Goal: Transaction & Acquisition: Purchase product/service

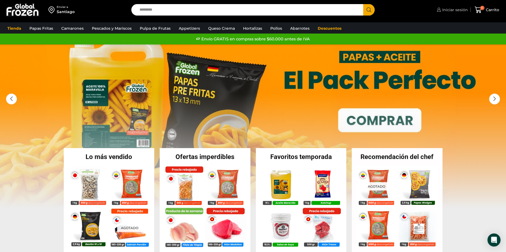
click at [447, 8] on span "Iniciar sesión" at bounding box center [454, 9] width 27 height 5
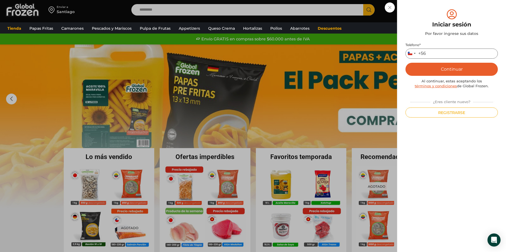
click at [437, 55] on input "Teléfono *" at bounding box center [451, 53] width 92 height 10
click at [453, 69] on button "Continuar" at bounding box center [451, 69] width 92 height 13
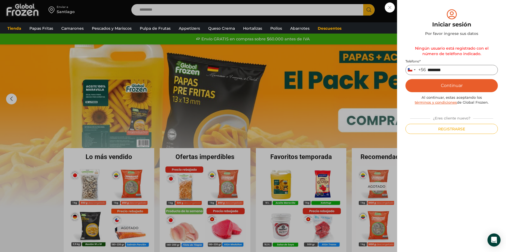
click at [431, 70] on input "********" at bounding box center [451, 70] width 92 height 10
type input "*********"
click at [452, 85] on button "Continuar" at bounding box center [451, 85] width 92 height 13
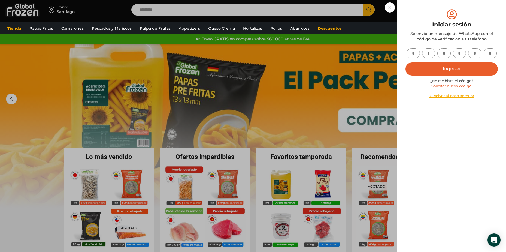
click at [415, 52] on input "text" at bounding box center [412, 53] width 13 height 10
click at [415, 57] on input "text" at bounding box center [412, 53] width 13 height 10
type input "*"
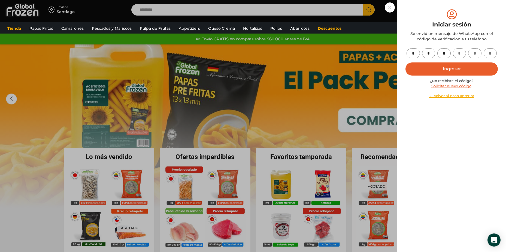
type input "*"
click at [430, 67] on button "Ingresar" at bounding box center [451, 68] width 92 height 13
click at [443, 71] on button "Ingresar" at bounding box center [451, 68] width 92 height 13
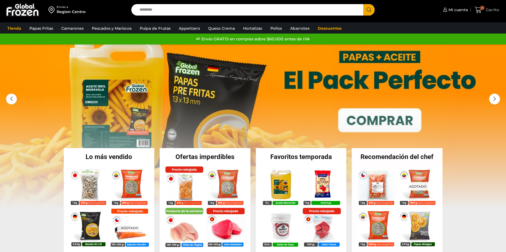
click at [478, 9] on icon at bounding box center [478, 9] width 7 height 7
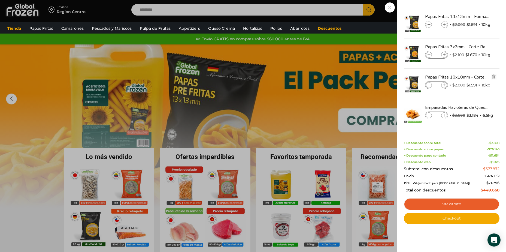
click at [495, 78] on img "Eliminar Papas Fritas 10x10mm - Corte Bastón - Caja 10 kg del carrito" at bounding box center [493, 76] width 5 height 5
click at [493, 47] on img "Eliminar Papas Fritas 7x7mm - Corte Bastón - Caja 10 kg del carrito" at bounding box center [493, 46] width 5 height 5
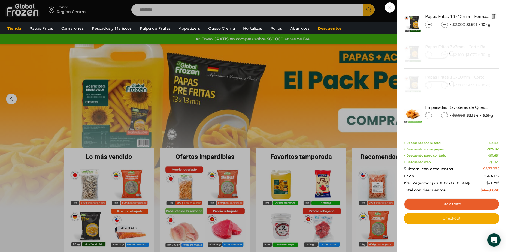
click at [494, 16] on img "Eliminar Papas Fritas 13x13mm - Formato 2,5 kg - Caja 10 kg del carrito" at bounding box center [493, 16] width 5 height 5
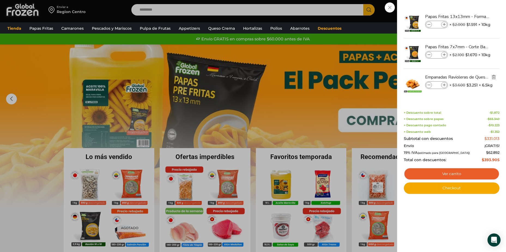
click at [495, 79] on img "Eliminar Empanadas Ravioleras de Queso - Caja 288 unidades del carrito" at bounding box center [493, 76] width 5 height 5
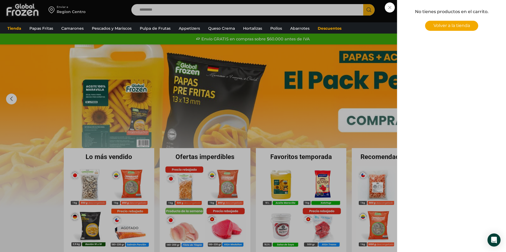
click at [473, 12] on div "0 Carrito 0 0 Shopping Cart No tienes productos en el carrito. Volver a la tien…" at bounding box center [486, 10] width 27 height 13
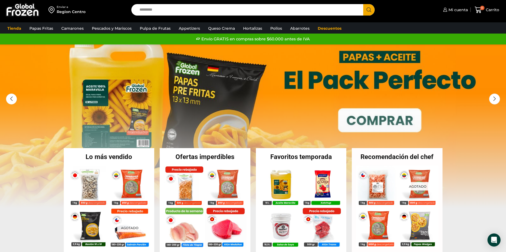
click at [193, 11] on input "Search input" at bounding box center [249, 9] width 224 height 11
type input "*********"
click at [363, 4] on button "Search" at bounding box center [368, 9] width 11 height 11
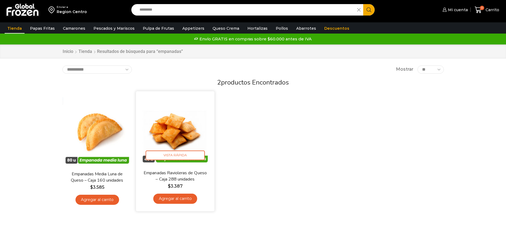
click at [186, 124] on img at bounding box center [175, 130] width 70 height 70
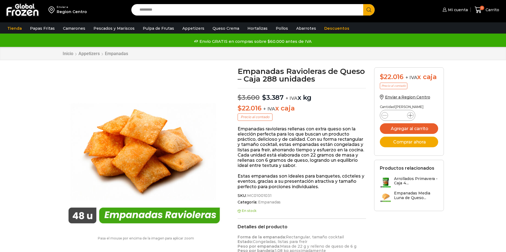
click at [410, 113] on icon at bounding box center [410, 115] width 4 height 4
click at [410, 117] on icon at bounding box center [410, 115] width 4 height 4
type input "*"
click at [406, 130] on button "Agregar al carrito" at bounding box center [409, 128] width 58 height 11
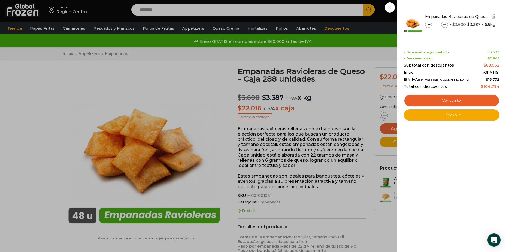
click at [444, 24] on icon at bounding box center [444, 24] width 3 height 3
type input "*"
click at [473, 5] on div "4 Carrito 4 4 Shopping Cart *" at bounding box center [486, 10] width 27 height 13
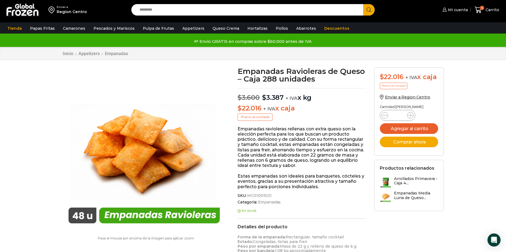
click at [229, 6] on input "Search input" at bounding box center [249, 9] width 224 height 11
type input "********"
click at [363, 4] on button "Search" at bounding box center [368, 9] width 11 height 11
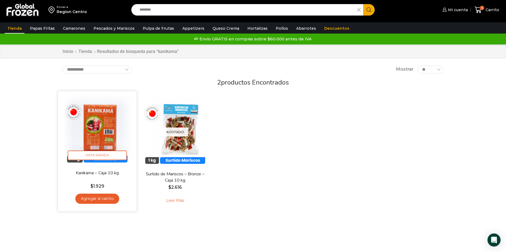
click at [103, 199] on link "Agregar al carrito" at bounding box center [97, 198] width 44 height 10
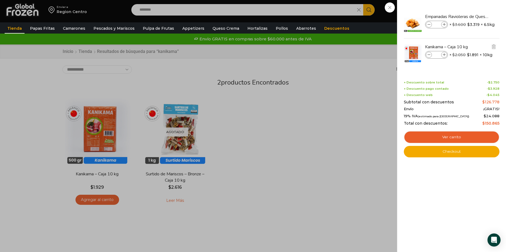
click at [444, 56] on icon at bounding box center [444, 54] width 3 height 3
type input "*"
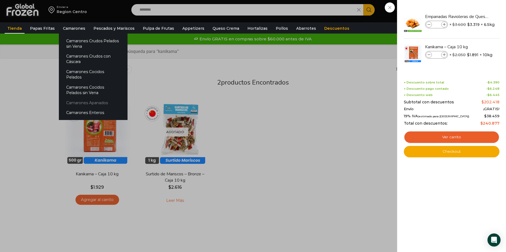
click at [79, 98] on link "Camarones Apanados" at bounding box center [93, 103] width 69 height 10
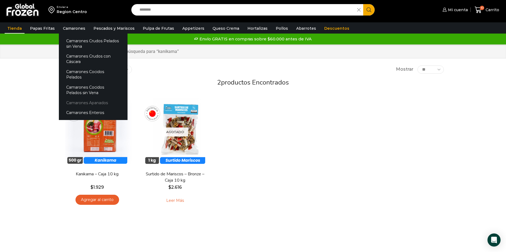
click at [96, 98] on link "Camarones Apanados" at bounding box center [93, 103] width 69 height 10
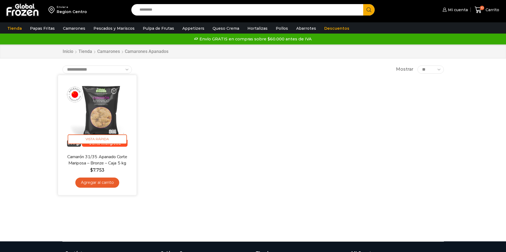
click at [96, 181] on link "Agregar al carrito" at bounding box center [97, 182] width 44 height 10
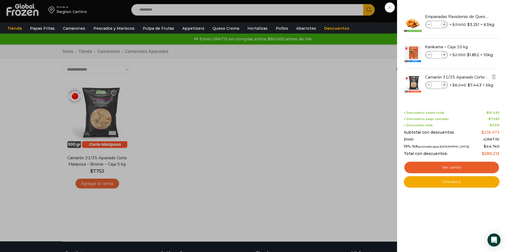
click at [443, 84] on icon at bounding box center [444, 85] width 3 height 3
type input "*"
click at [182, 32] on link "Appetizers" at bounding box center [194, 28] width 28 height 10
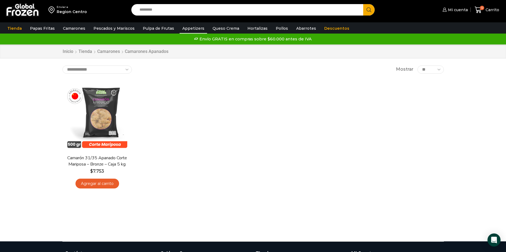
click at [185, 29] on link "Appetizers" at bounding box center [194, 28] width 28 height 10
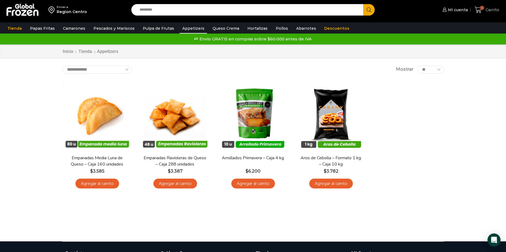
click at [481, 10] on icon at bounding box center [478, 10] width 7 height 7
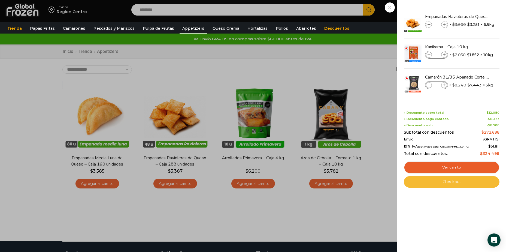
click at [448, 182] on link "Checkout" at bounding box center [452, 181] width 96 height 11
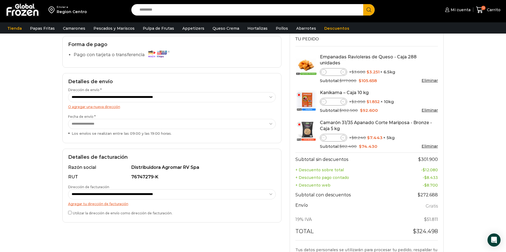
scroll to position [109, 0]
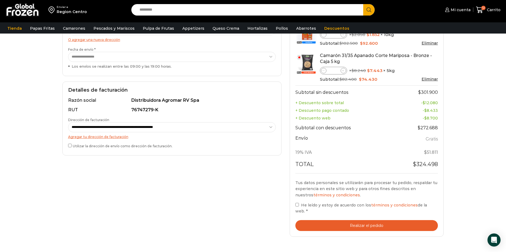
click at [331, 220] on button "Realizar el pedido" at bounding box center [366, 225] width 143 height 11
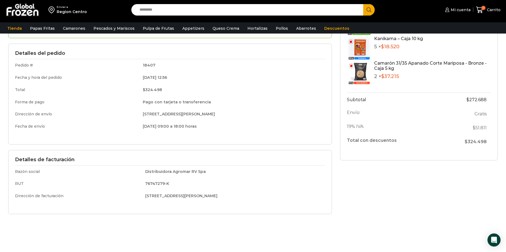
scroll to position [82, 0]
